Goal: Navigation & Orientation: Find specific page/section

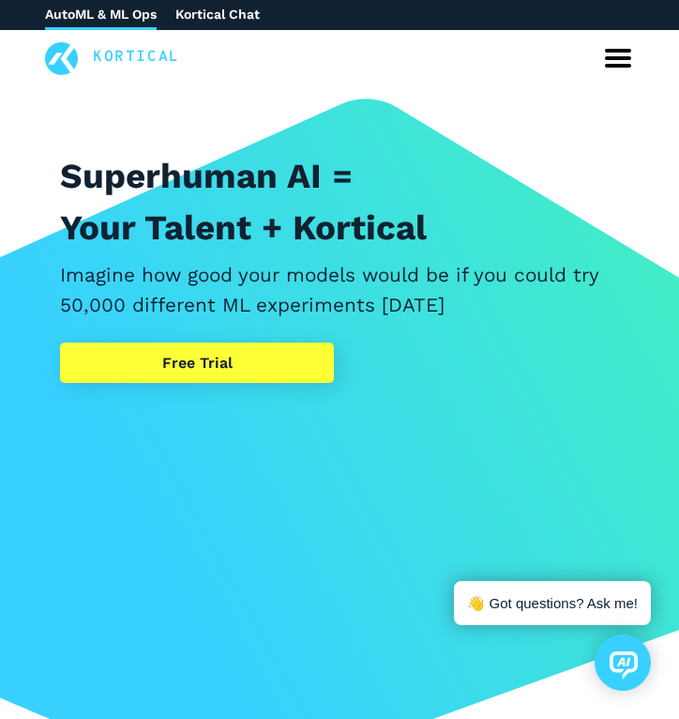
scroll to position [5, 0]
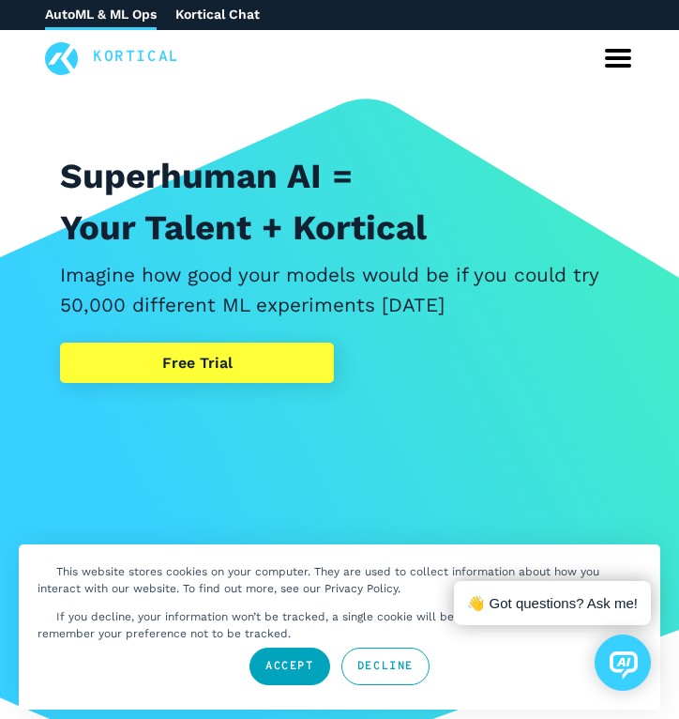
click at [396, 668] on link "Decline" at bounding box center [385, 666] width 88 height 38
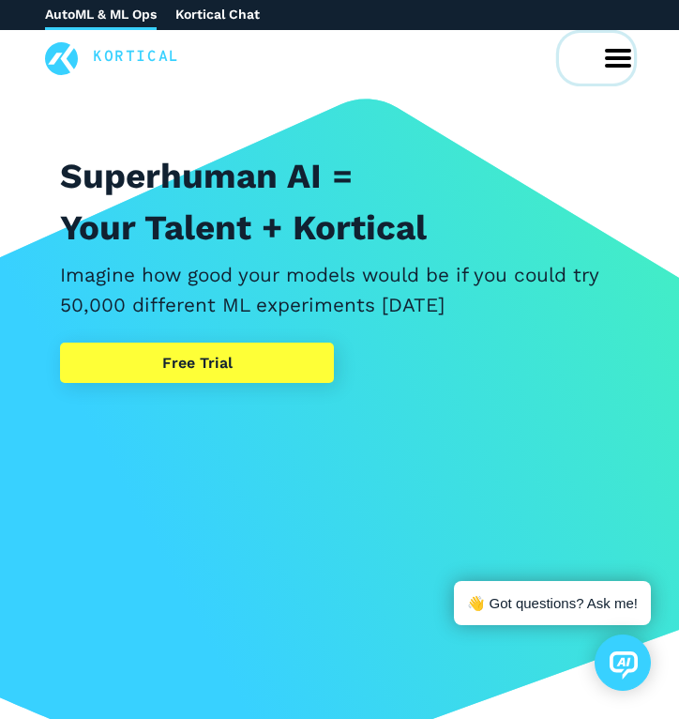
click at [618, 54] on icon at bounding box center [618, 58] width 30 height 30
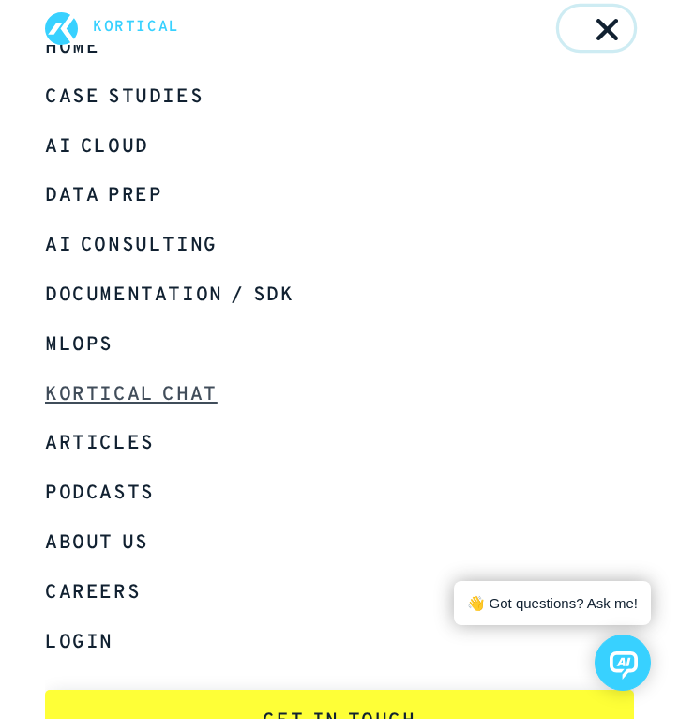
scroll to position [102, 0]
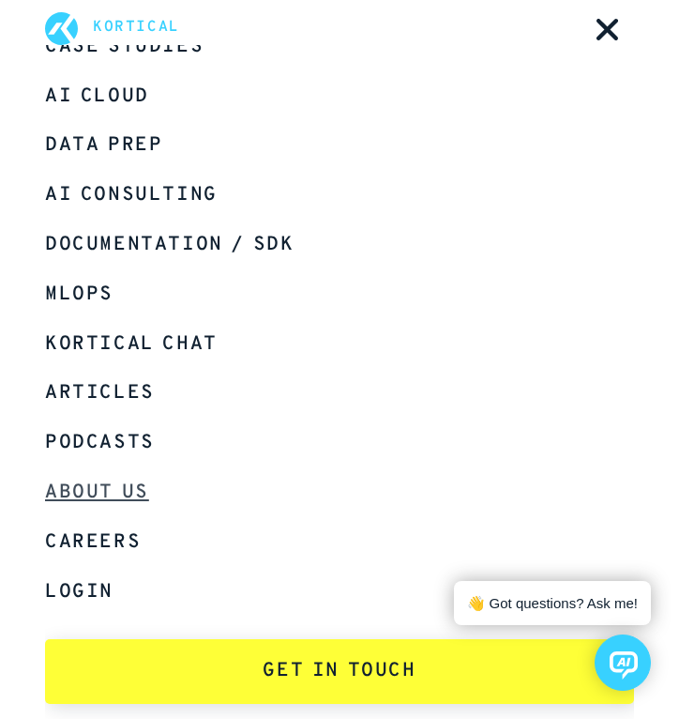
click at [101, 492] on link "About Us" at bounding box center [339, 493] width 589 height 50
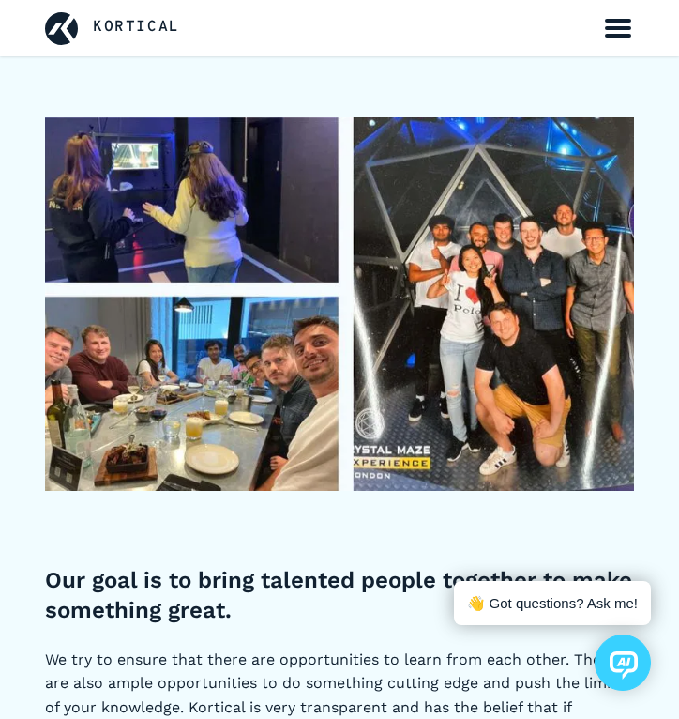
scroll to position [4496, 0]
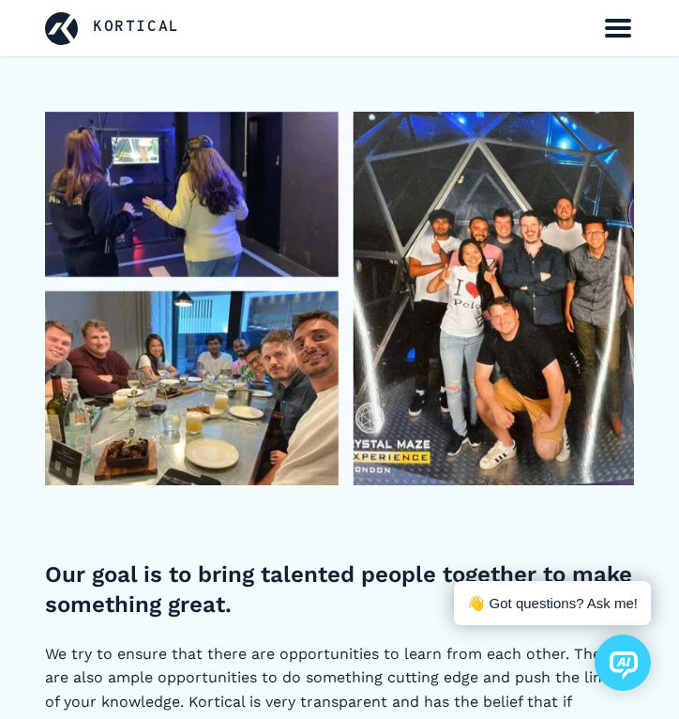
click at [448, 313] on img at bounding box center [339, 299] width 589 height 374
click at [628, 25] on icon at bounding box center [618, 28] width 30 height 30
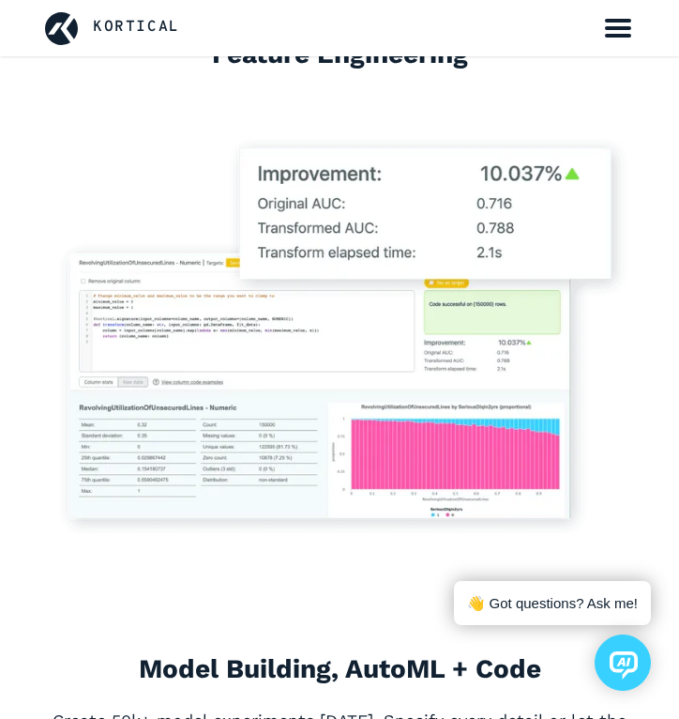
scroll to position [4629, 0]
